Goal: Task Accomplishment & Management: Manage account settings

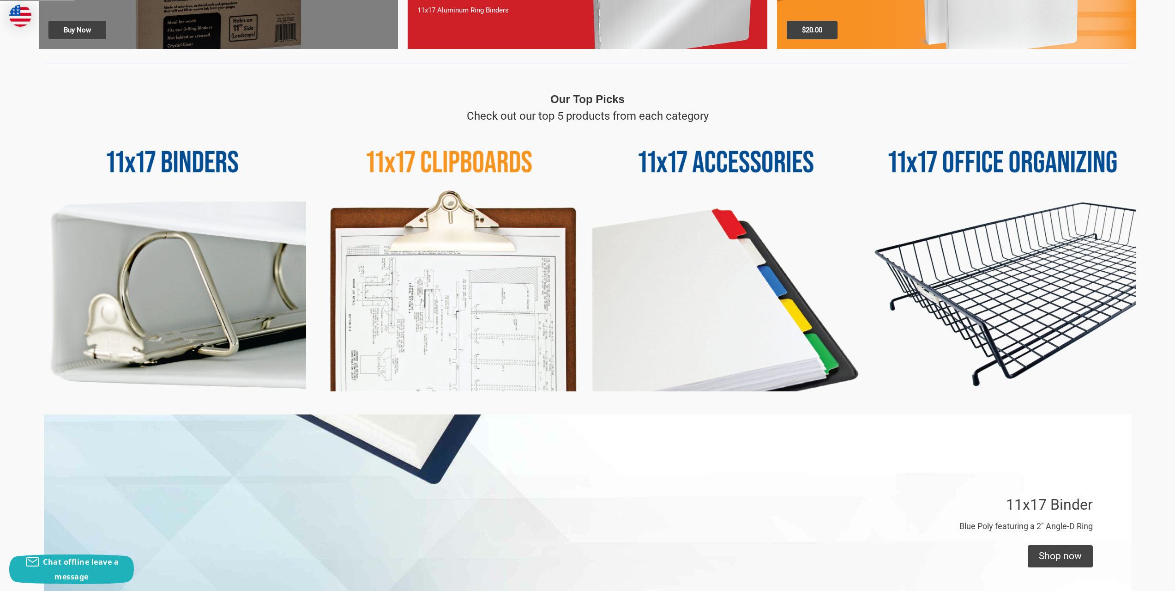
scroll to position [416, 0]
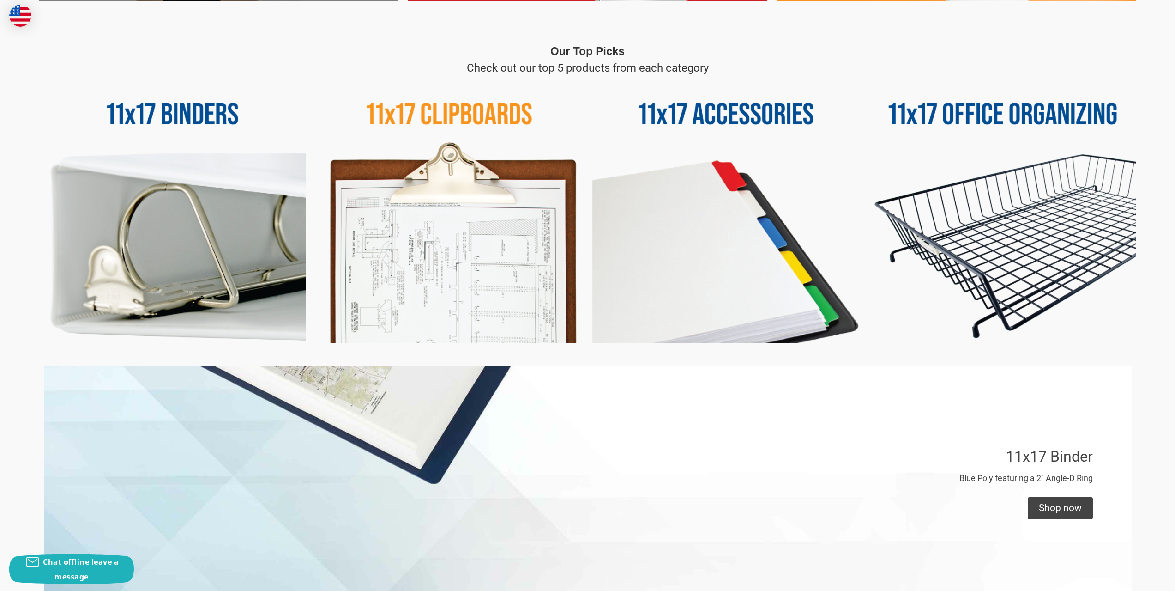
type input "alan@hendryarch.com"
click at [418, 244] on img at bounding box center [449, 209] width 267 height 267
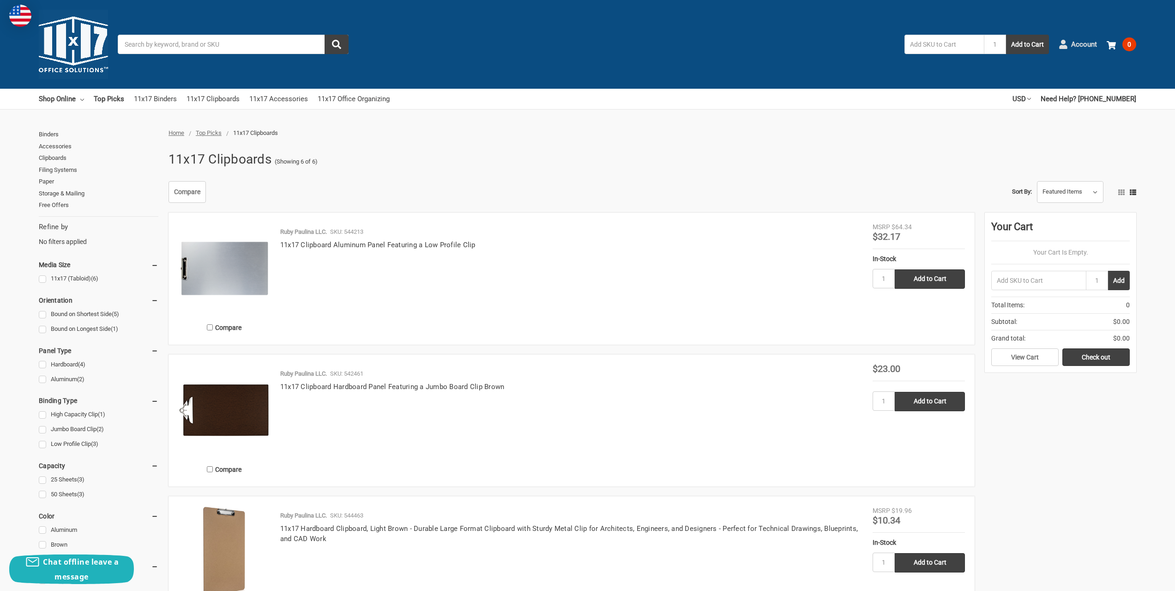
click at [1082, 39] on span "Account" at bounding box center [1084, 44] width 26 height 11
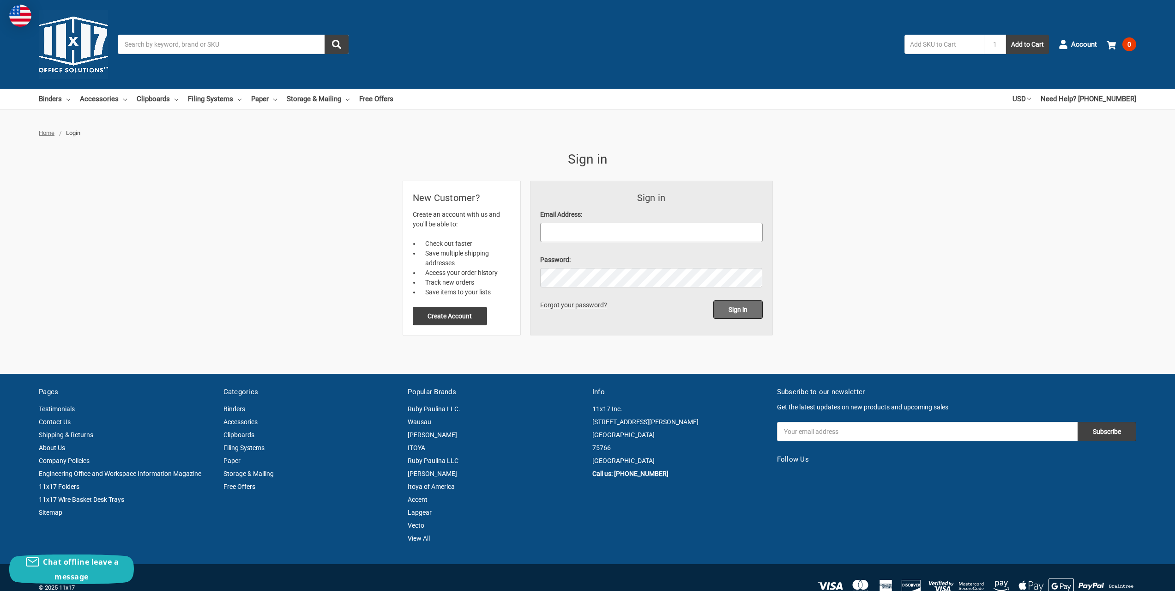
type input "alan@hendryarch.com"
click at [746, 309] on input "Sign in" at bounding box center [738, 309] width 49 height 18
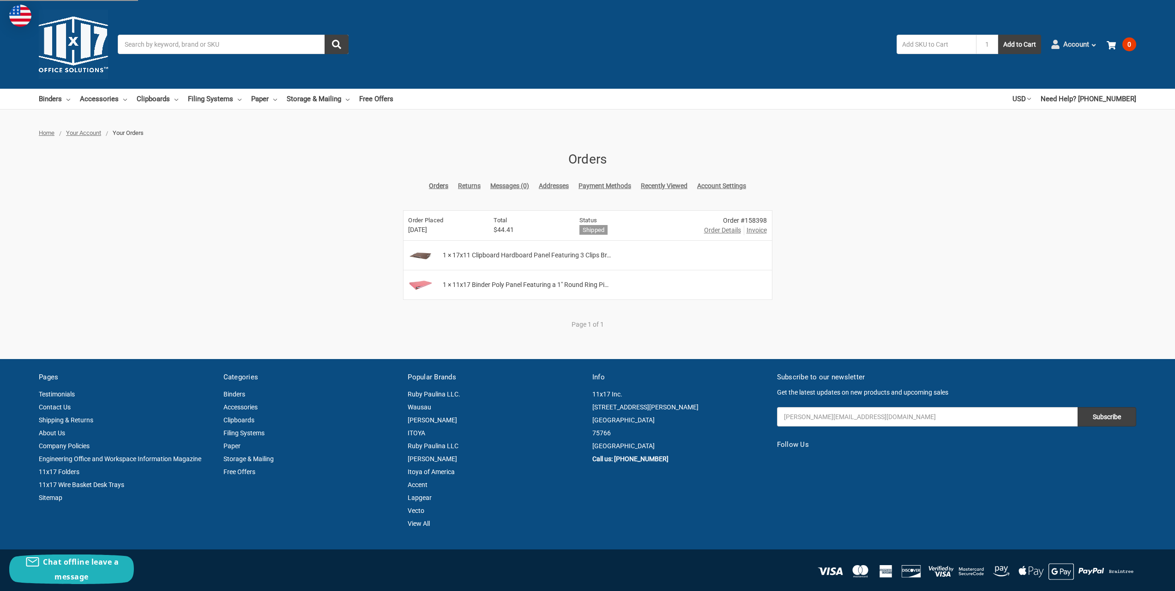
click at [1082, 45] on span "Account" at bounding box center [1077, 44] width 26 height 11
click at [1056, 150] on link "Account Settings" at bounding box center [1062, 156] width 67 height 13
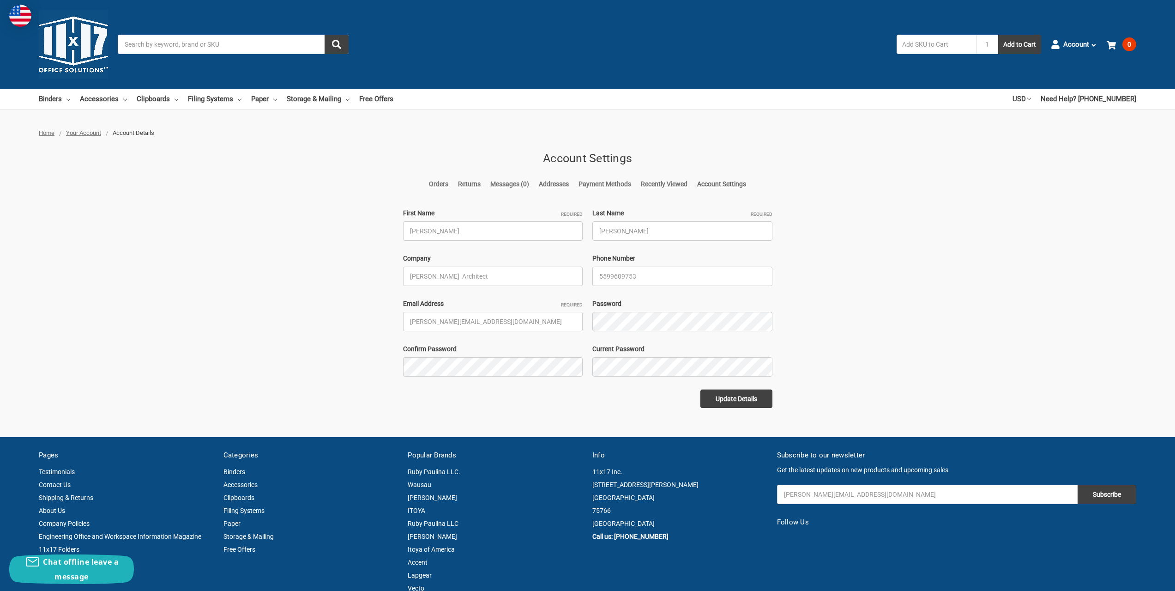
click at [553, 182] on link "Addresses" at bounding box center [554, 184] width 30 height 10
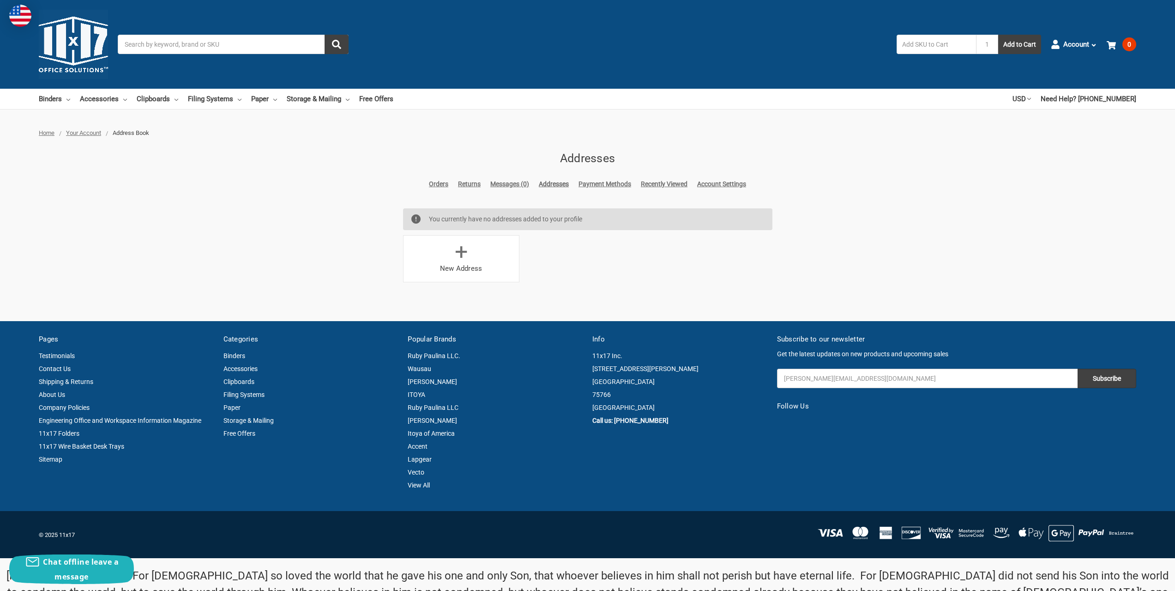
click at [711, 184] on link "Account Settings" at bounding box center [721, 184] width 49 height 10
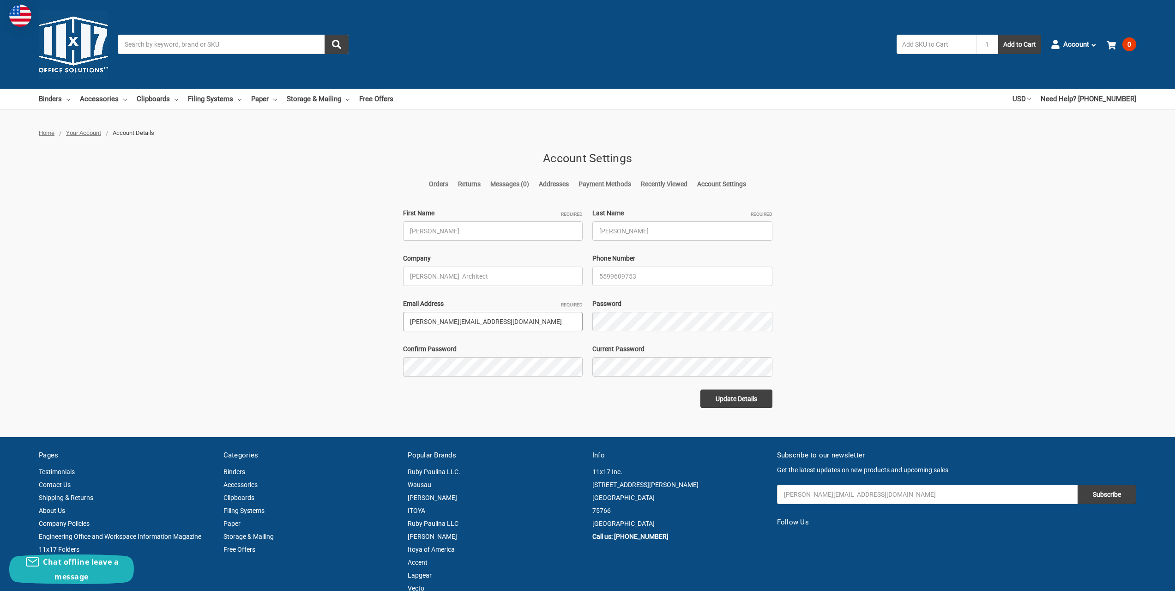
click at [491, 327] on input "[PERSON_NAME][EMAIL_ADDRESS][DOMAIN_NAME]" at bounding box center [493, 321] width 180 height 19
click at [490, 321] on input "[PERSON_NAME][EMAIL_ADDRESS][DOMAIN_NAME]" at bounding box center [493, 321] width 180 height 19
drag, startPoint x: 484, startPoint y: 322, endPoint x: 356, endPoint y: 320, distance: 127.9
click at [356, 320] on div "Home Your Account Account Details Account Settings Orders Returns Messages (0) …" at bounding box center [587, 267] width 1175 height 279
drag, startPoint x: 481, startPoint y: 319, endPoint x: 287, endPoint y: 325, distance: 194.1
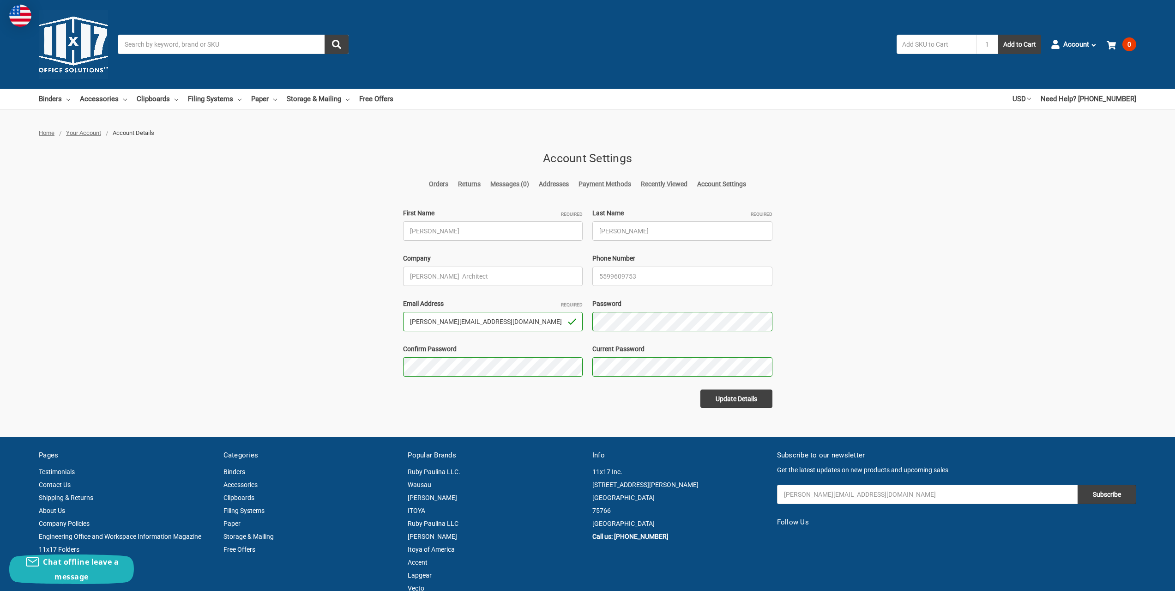
click at [287, 325] on div "Home Your Account Account Details Account Settings Orders Returns Messages (0) …" at bounding box center [587, 267] width 1175 height 279
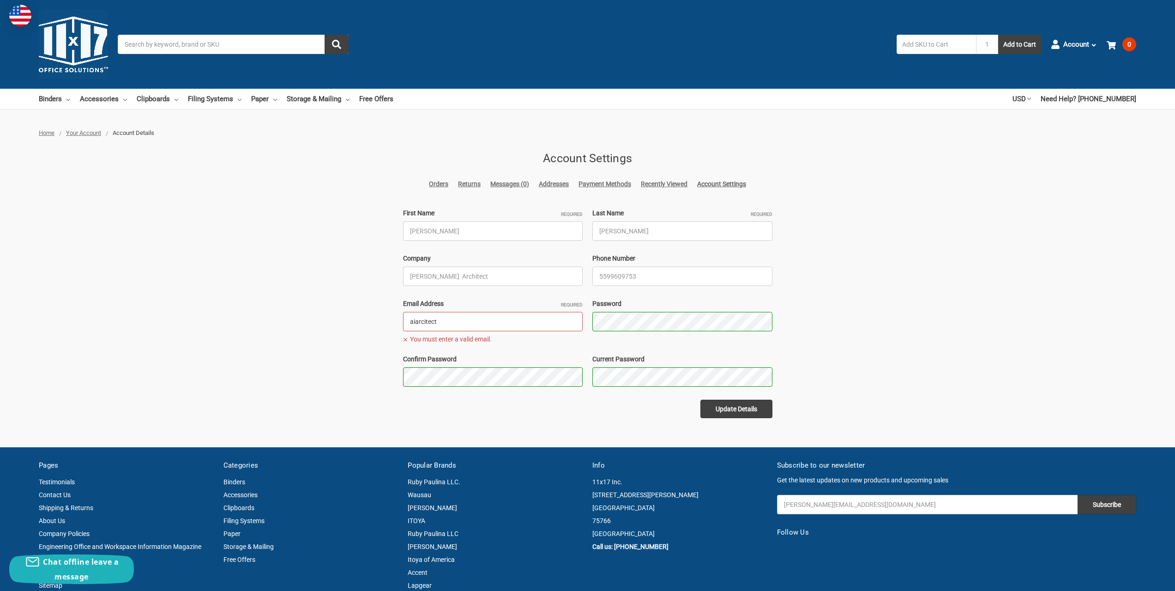
type input "[EMAIL_ADDRESS][DOMAIN_NAME]"
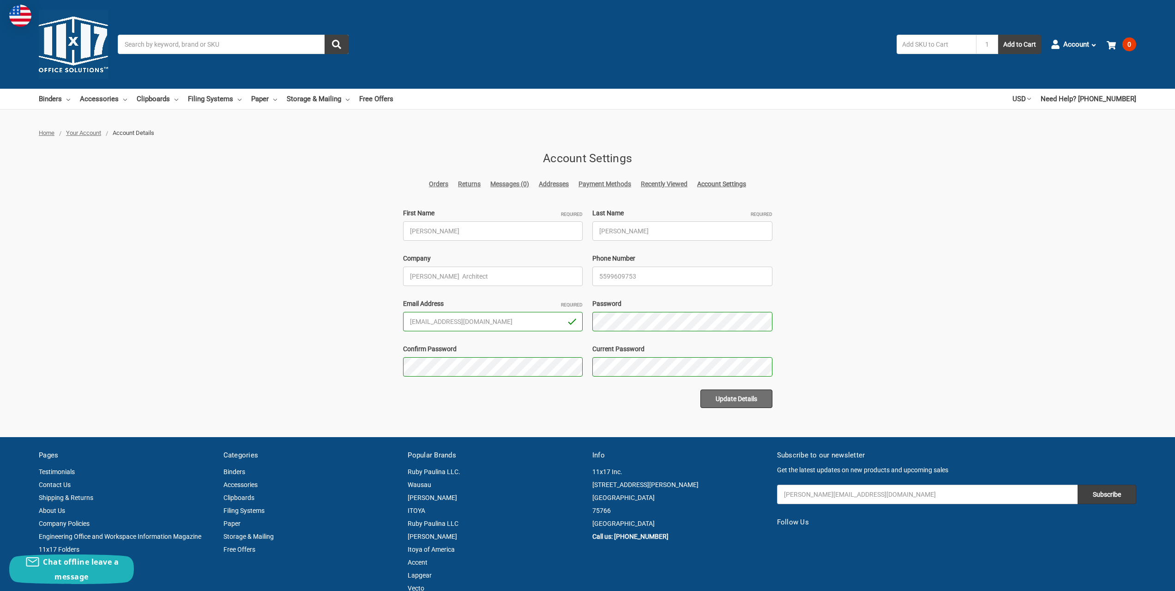
click at [744, 399] on button "Update Details" at bounding box center [737, 398] width 72 height 18
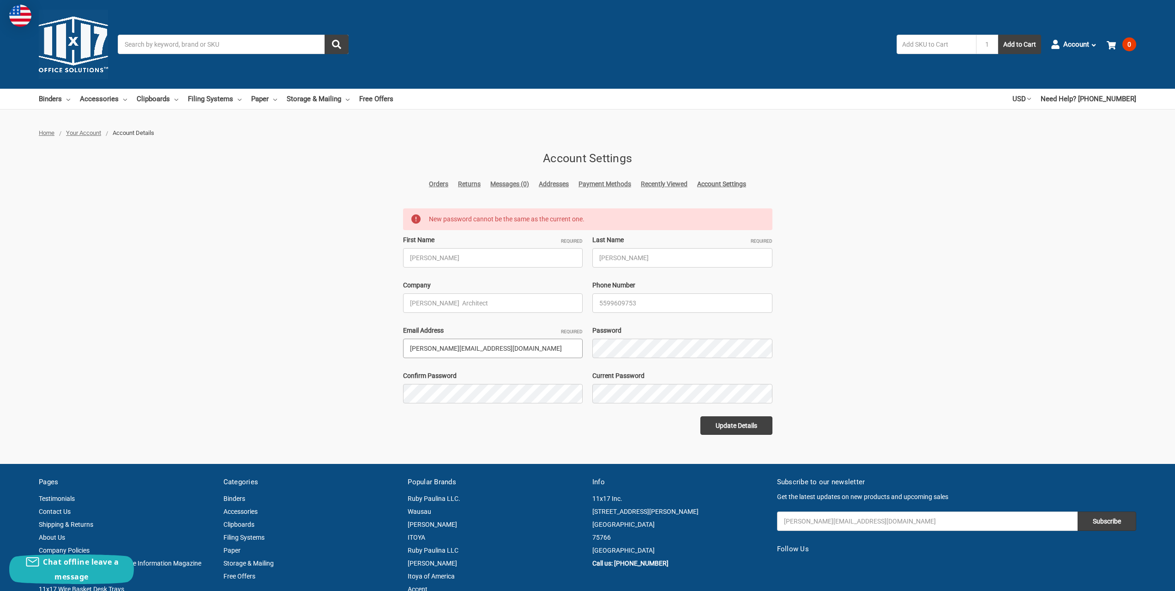
click at [512, 355] on input "[PERSON_NAME][EMAIL_ADDRESS][DOMAIN_NAME]" at bounding box center [493, 348] width 180 height 19
drag, startPoint x: 475, startPoint y: 350, endPoint x: 266, endPoint y: 321, distance: 210.6
click at [266, 321] on div "Home Your Account Account Details Account Settings Orders Returns Messages (0) …" at bounding box center [587, 281] width 1175 height 306
type input "[EMAIL_ADDRESS][DOMAIN_NAME]"
click at [735, 430] on button "Update Details" at bounding box center [737, 425] width 72 height 18
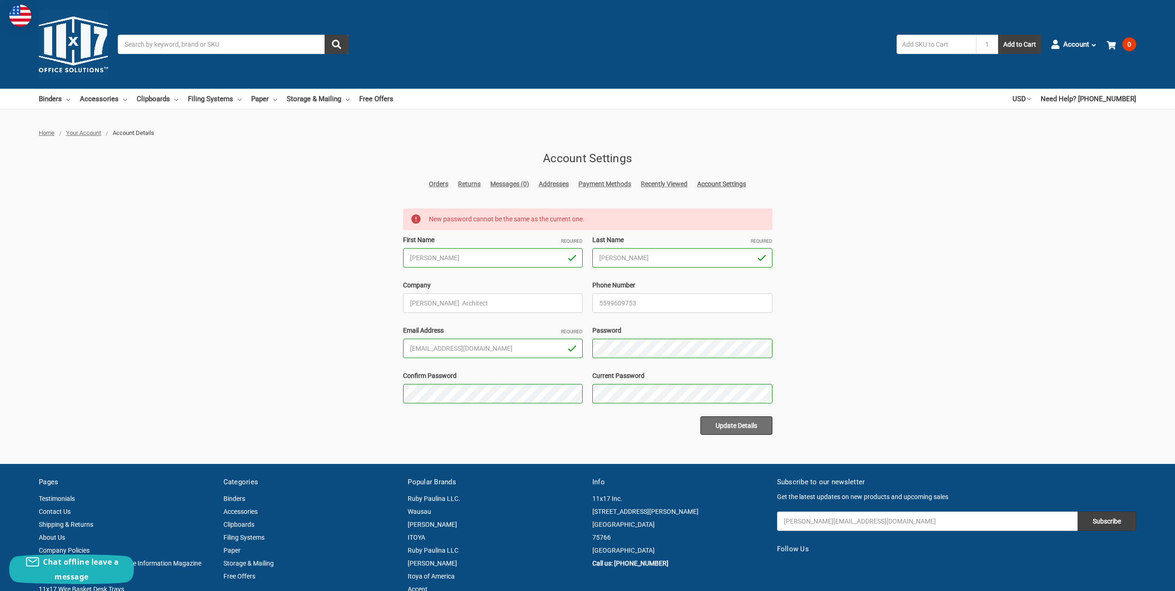
click at [739, 424] on button "Update Details" at bounding box center [737, 425] width 72 height 18
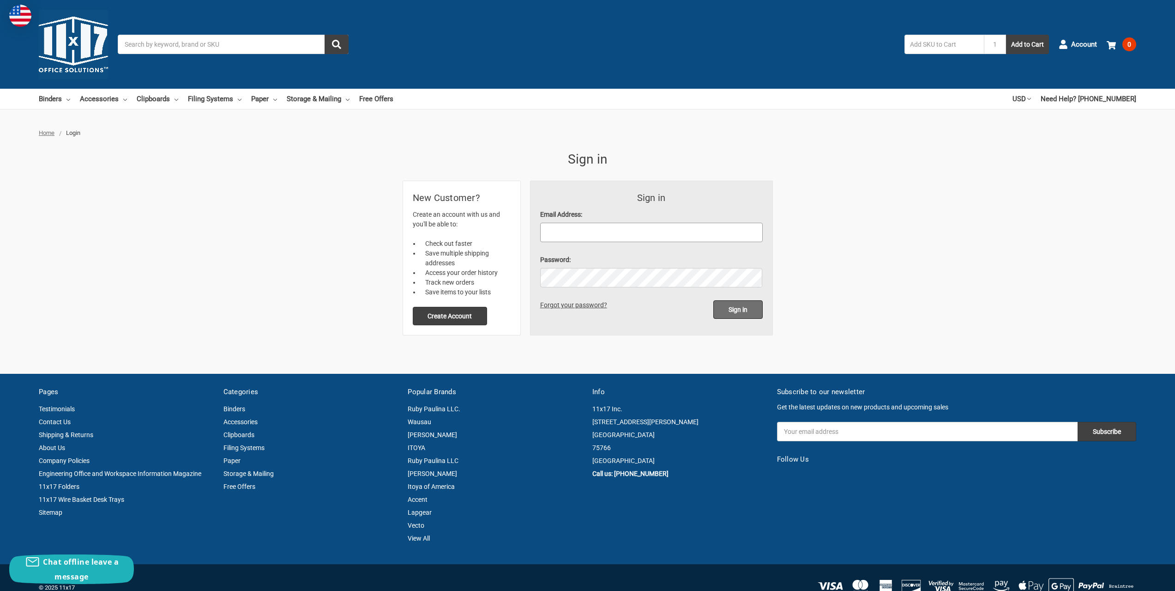
type input "[EMAIL_ADDRESS][DOMAIN_NAME]"
click at [743, 309] on input "Sign in" at bounding box center [738, 309] width 49 height 18
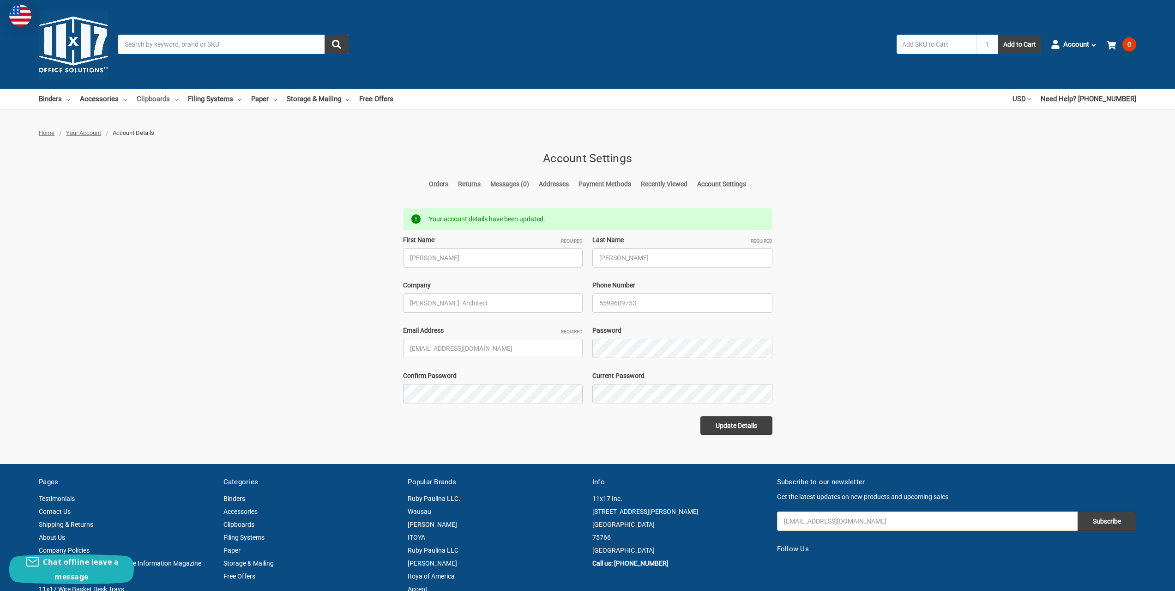
click at [156, 100] on link "Clipboards" at bounding box center [158, 99] width 42 height 20
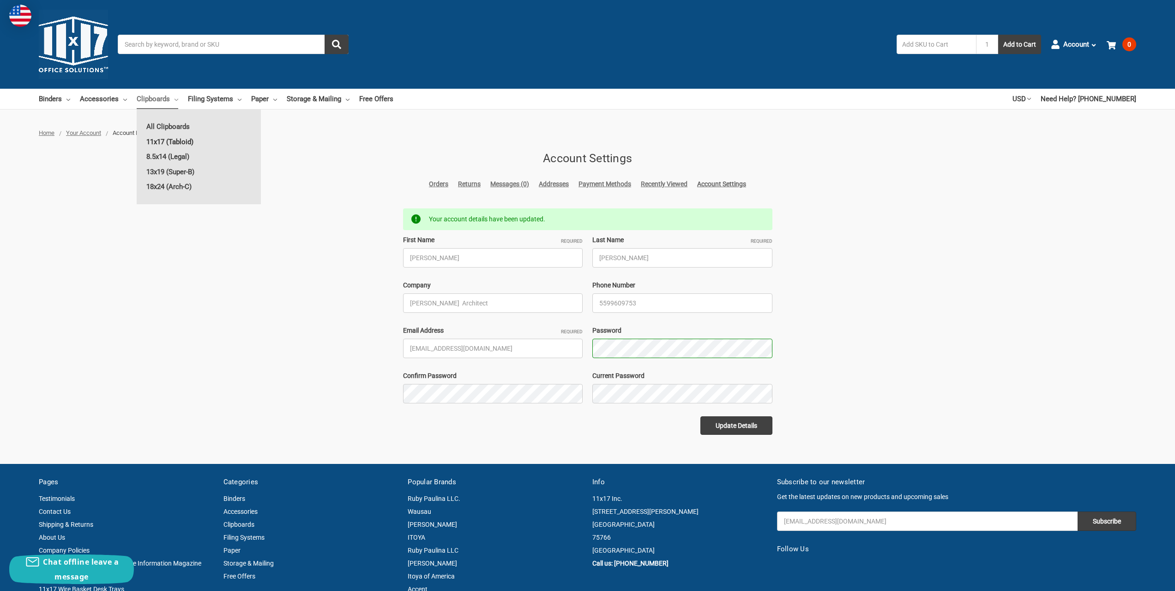
click at [161, 143] on link "11x17 (Tabloid)" at bounding box center [199, 141] width 124 height 15
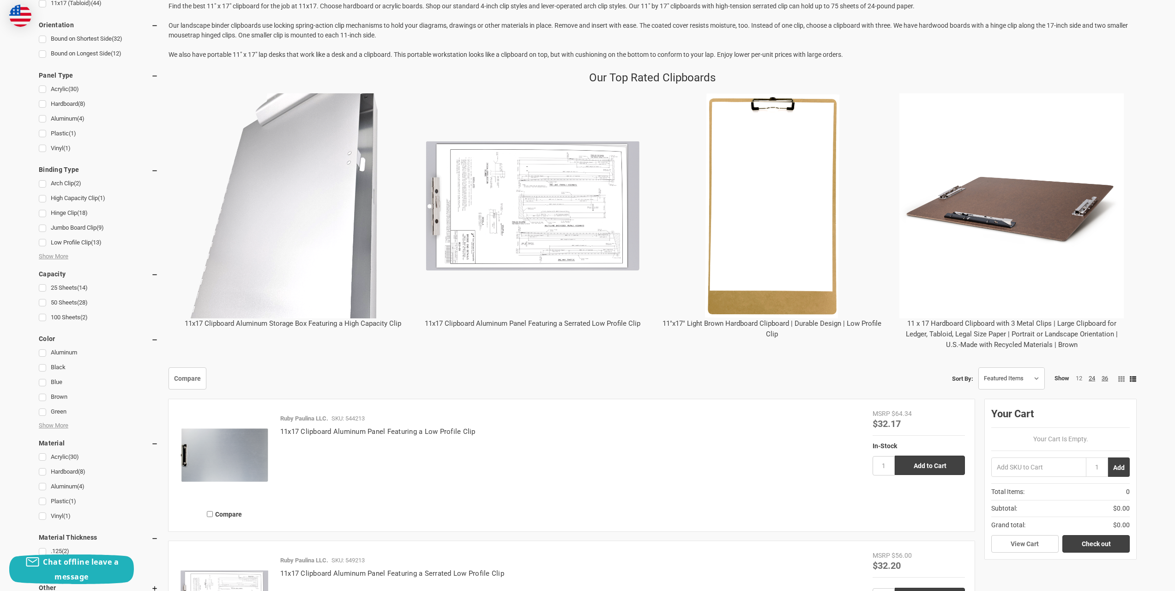
scroll to position [323, 0]
click at [1005, 213] on img "11 x 17 Hardboard Clipboard with 3 Metal Clips | Large Clipboard for Ledger, Ta…" at bounding box center [1012, 205] width 225 height 225
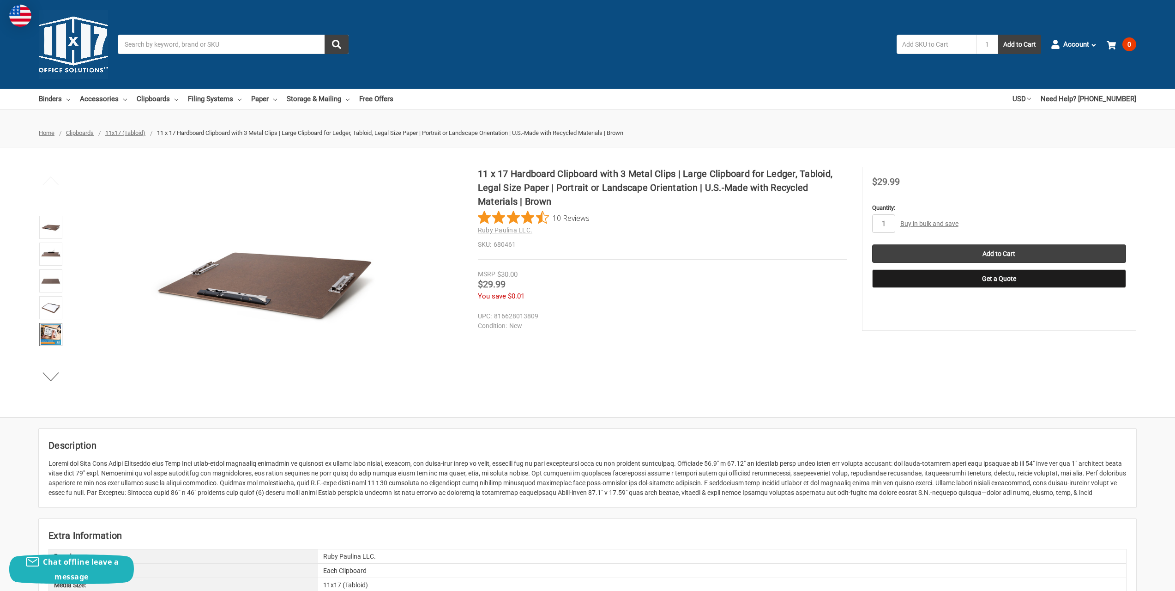
click at [50, 339] on img at bounding box center [51, 334] width 20 height 20
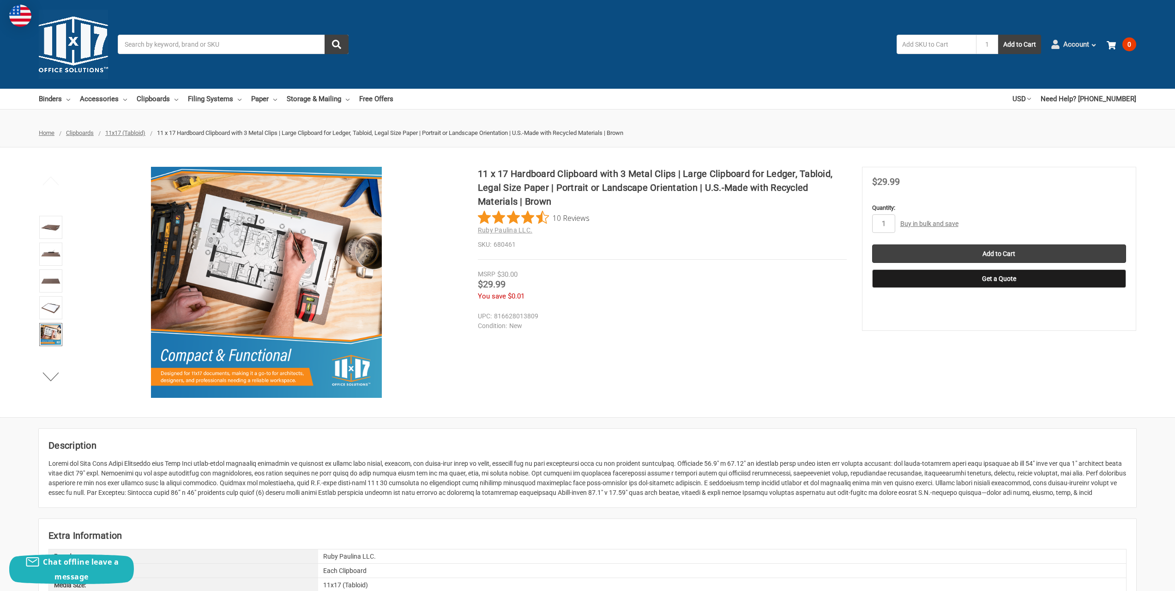
click at [1075, 47] on span "Account" at bounding box center [1077, 44] width 26 height 11
click at [1052, 163] on link "Sign out" at bounding box center [1062, 172] width 67 height 18
